Goal: Information Seeking & Learning: Learn about a topic

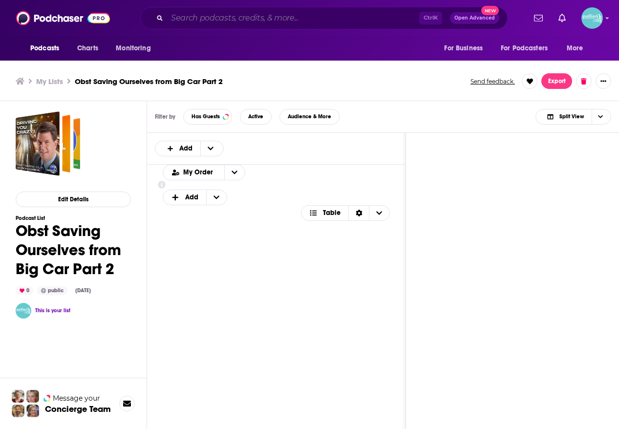
click at [194, 14] on input "Search podcasts, credits, & more..." at bounding box center [293, 18] width 252 height 16
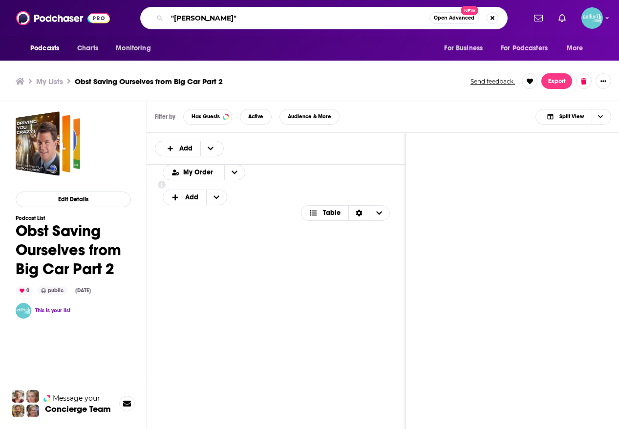
type input ""david obst""
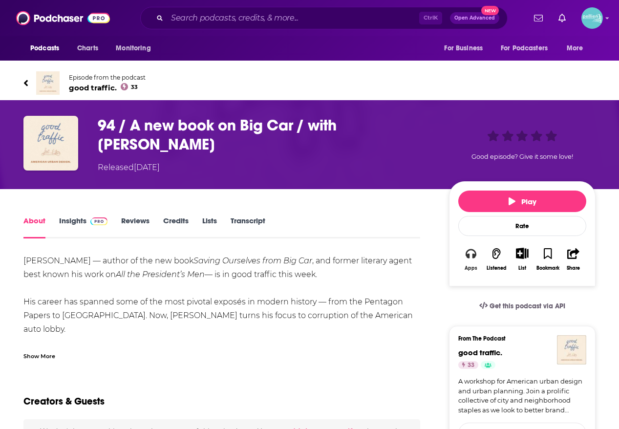
click at [462, 257] on button "Apps" at bounding box center [470, 259] width 25 height 36
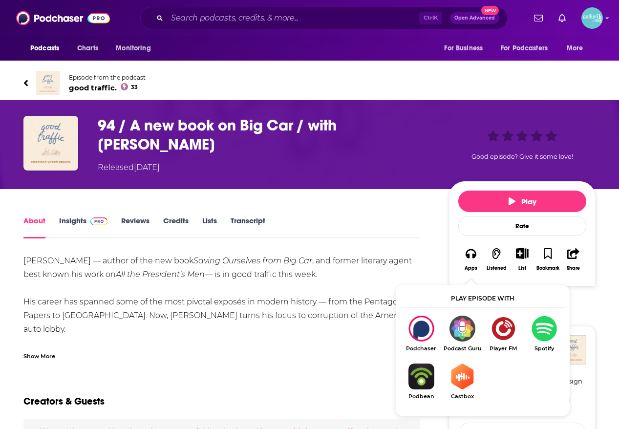
click at [546, 324] on img "Show Listen On dropdown" at bounding box center [544, 329] width 41 height 26
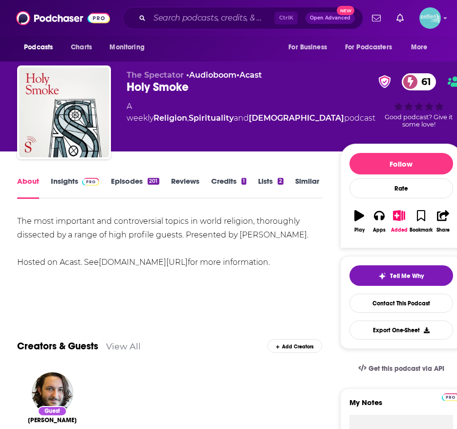
click at [63, 175] on div "About Insights Episodes 201 Reviews Credits 1 Lists 2 Similar" at bounding box center [169, 187] width 305 height 24
click at [61, 186] on link "Insights" at bounding box center [75, 187] width 48 height 22
